Goal: Find specific page/section: Find specific page/section

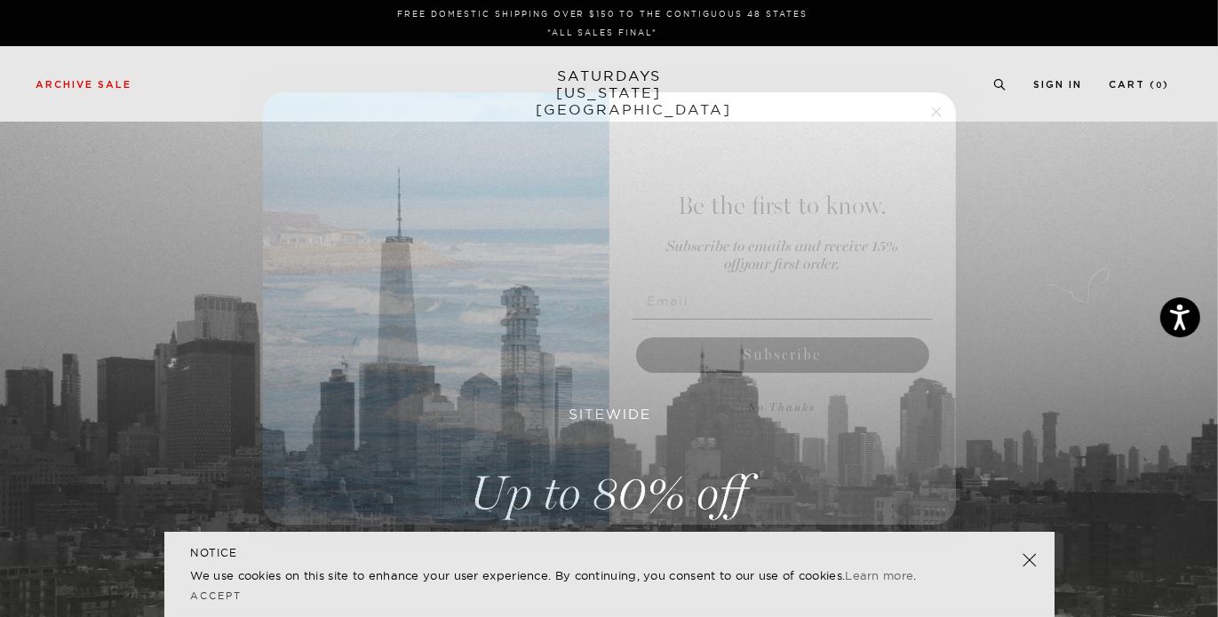
click at [943, 108] on circle "Close dialog" at bounding box center [936, 111] width 20 height 20
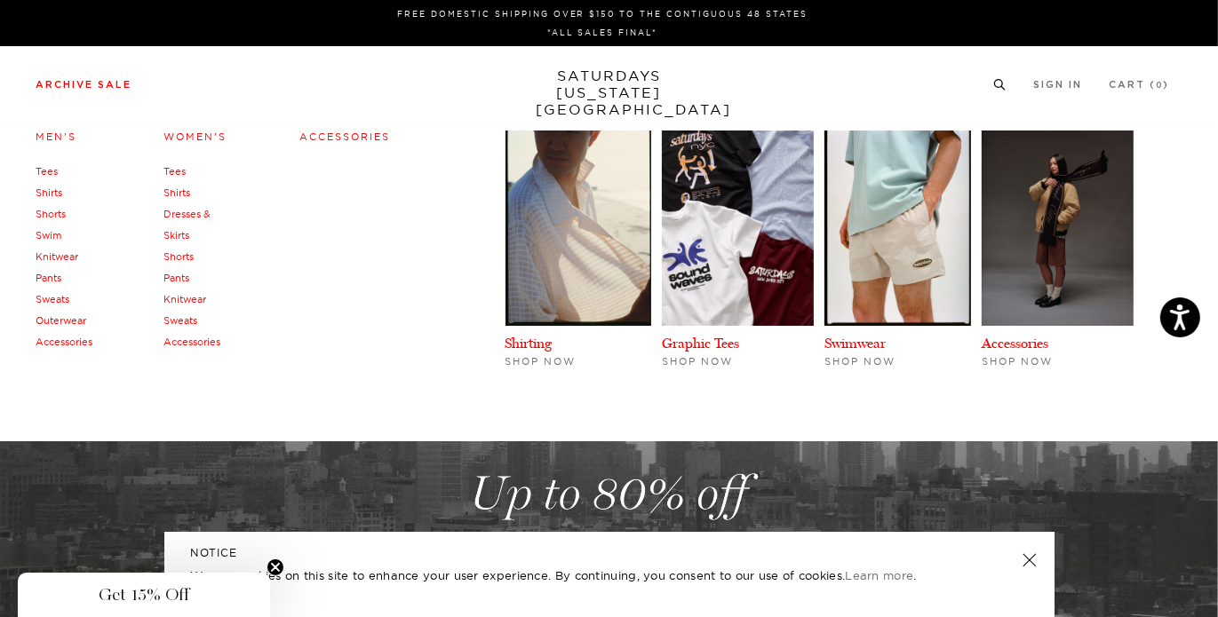
click at [55, 346] on link "Accessories" at bounding box center [64, 342] width 57 height 12
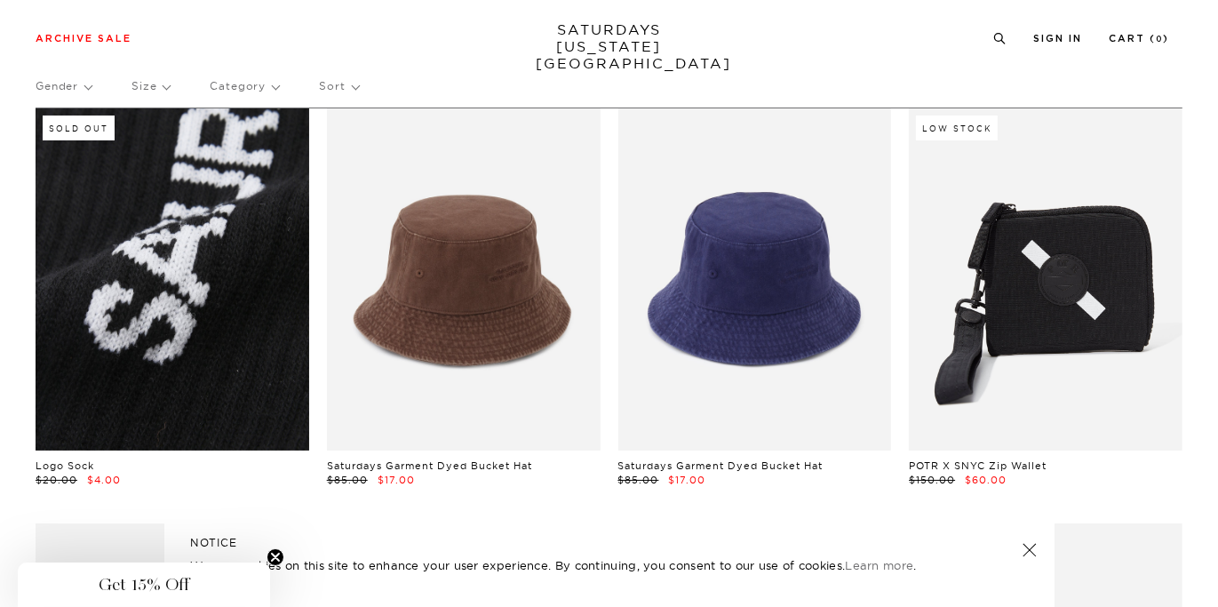
scroll to position [76, 11]
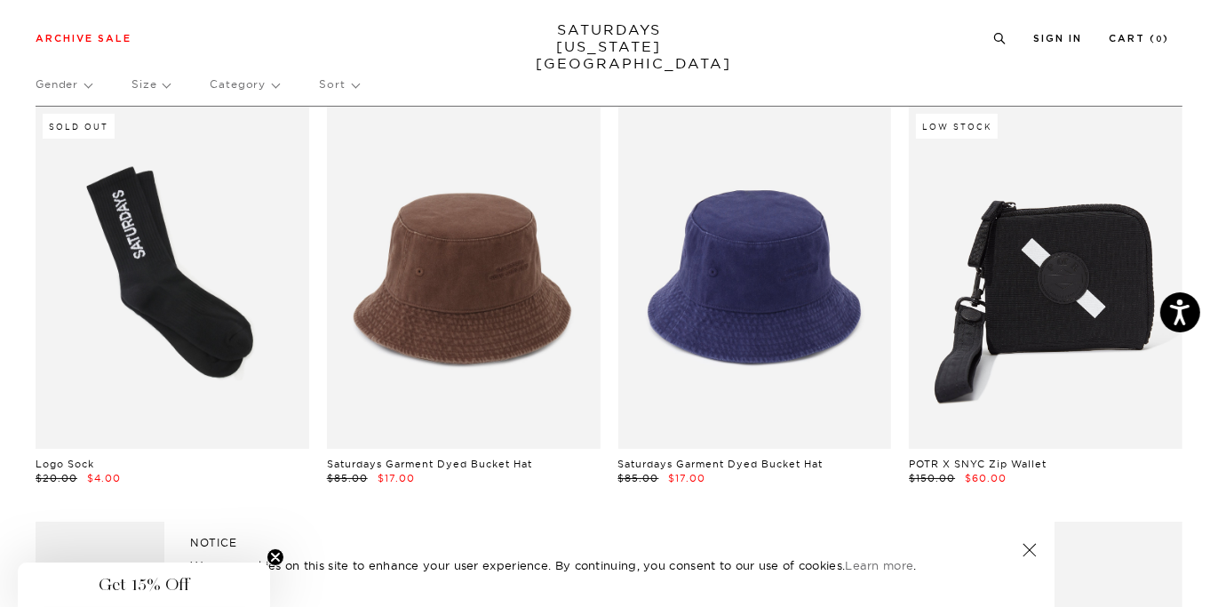
click at [240, 87] on p "Category" at bounding box center [244, 84] width 69 height 41
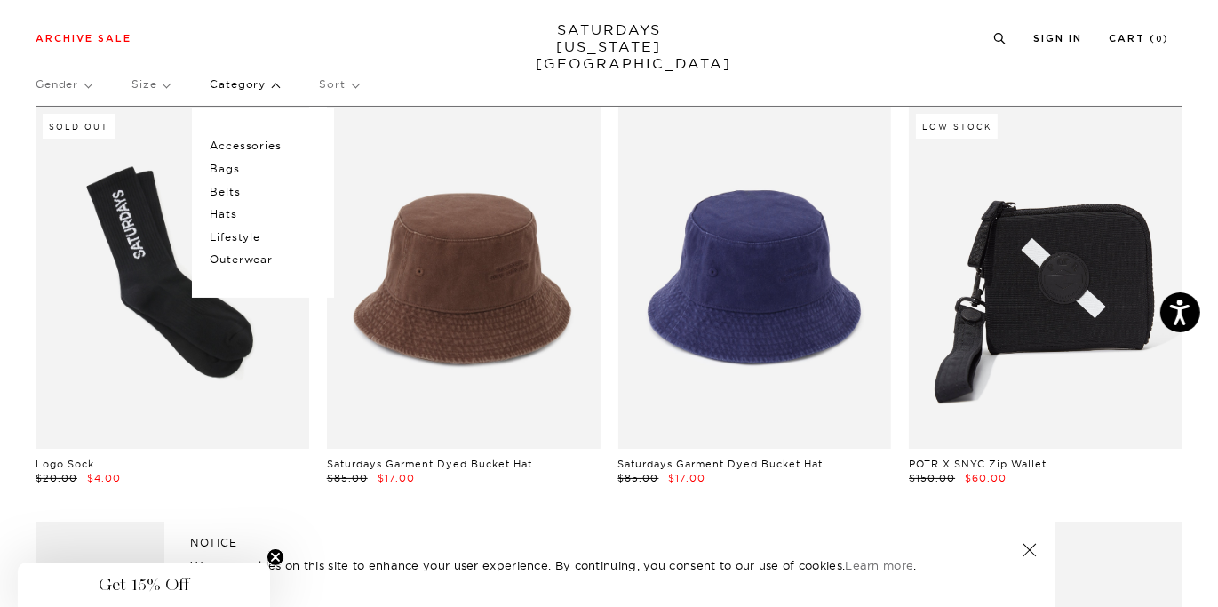
click at [215, 212] on p "Hats" at bounding box center [263, 214] width 107 height 23
